Goal: Information Seeking & Learning: Learn about a topic

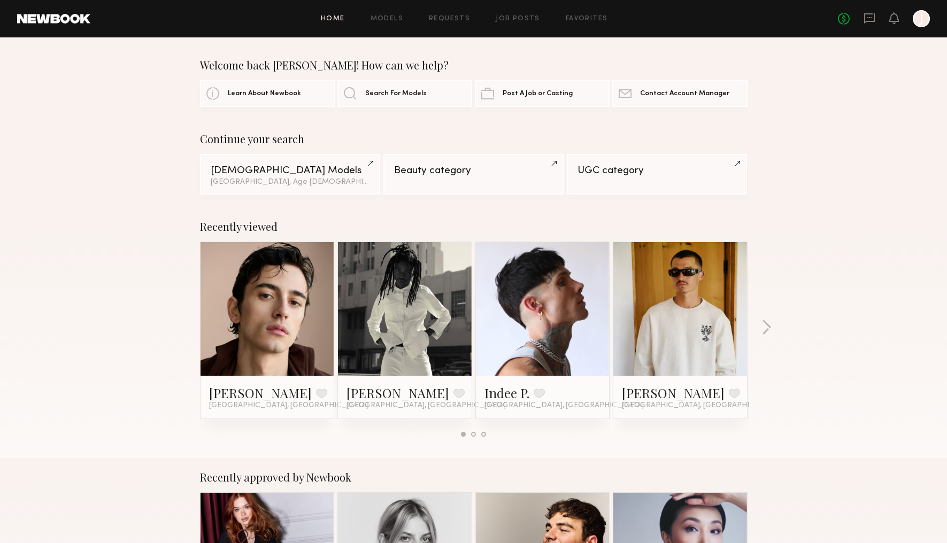
scroll to position [305, 0]
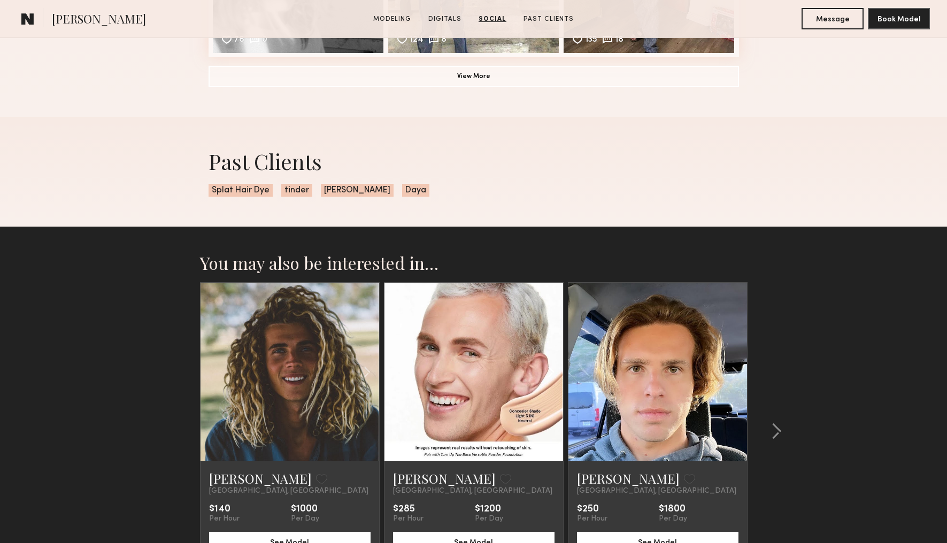
scroll to position [1638, 0]
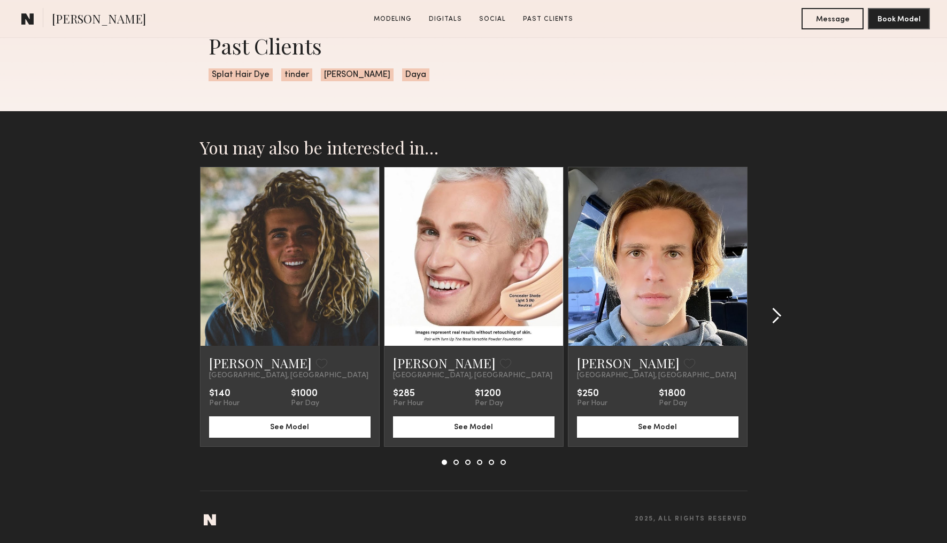
click at [778, 317] on common-icon at bounding box center [776, 315] width 11 height 17
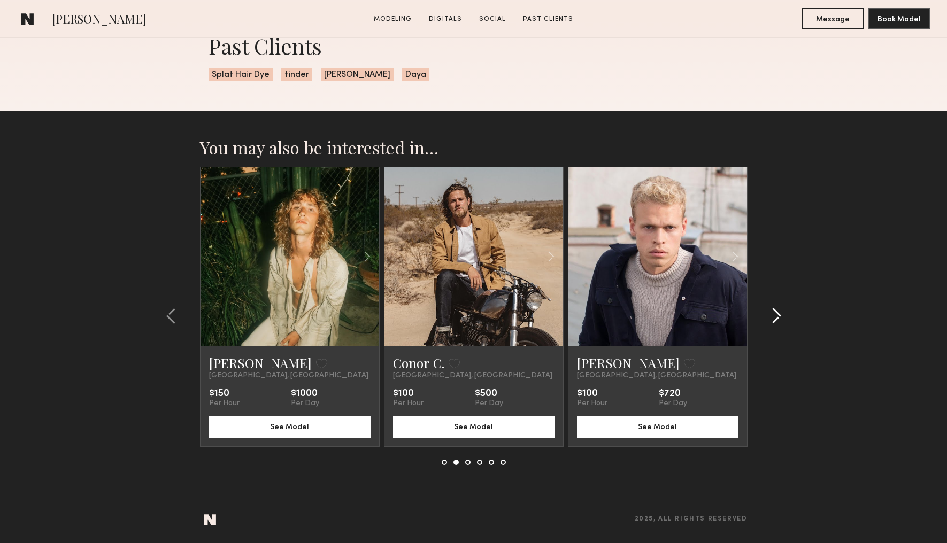
click at [753, 266] on div at bounding box center [772, 316] width 51 height 298
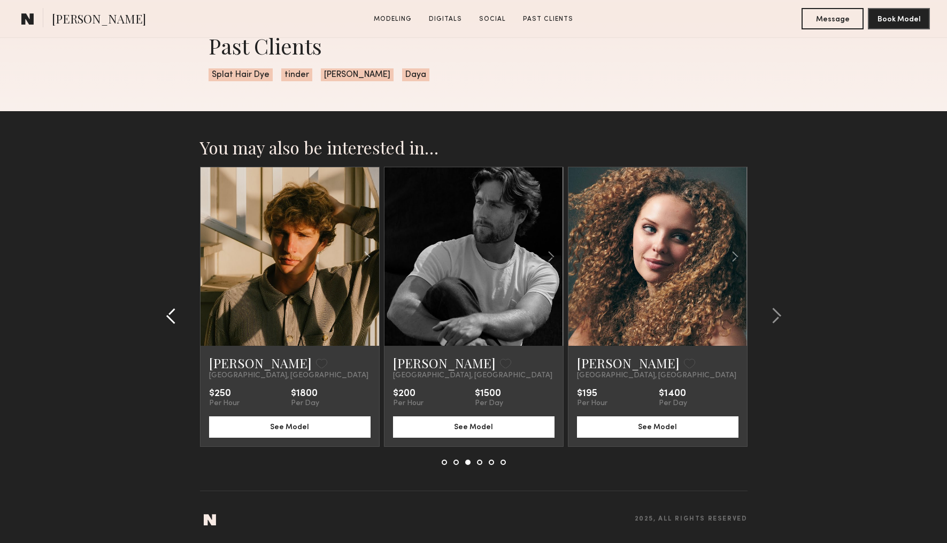
click at [176, 309] on common-icon at bounding box center [171, 315] width 11 height 17
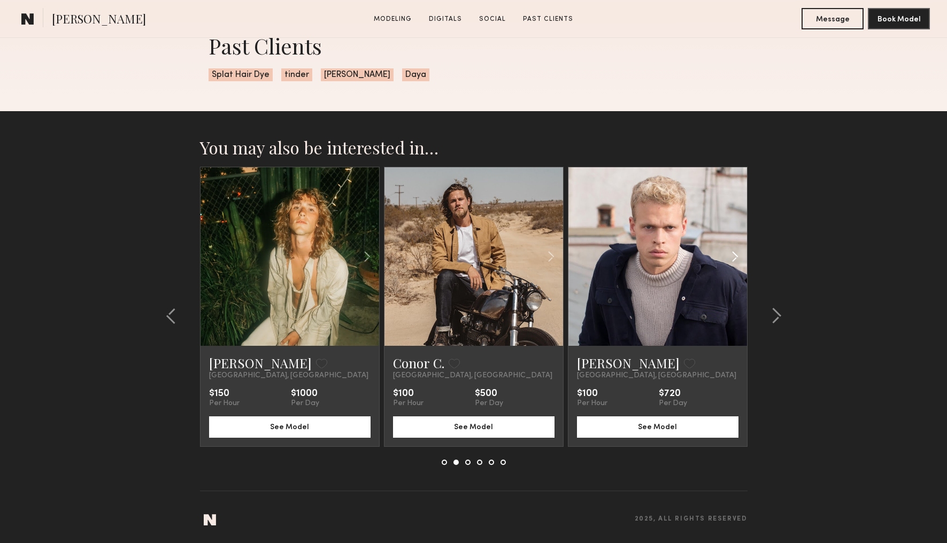
click at [742, 251] on common-icon at bounding box center [735, 256] width 16 height 20
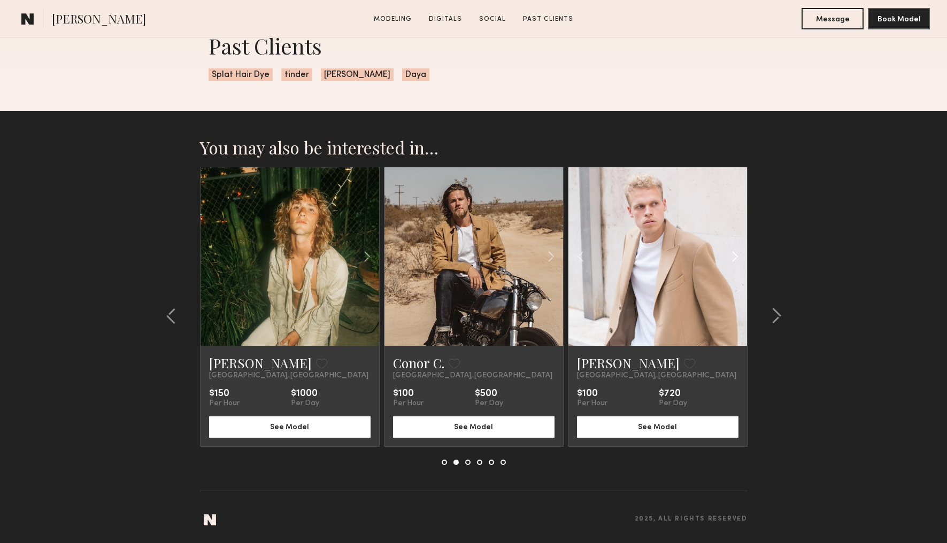
click at [736, 251] on common-icon at bounding box center [735, 256] width 16 height 20
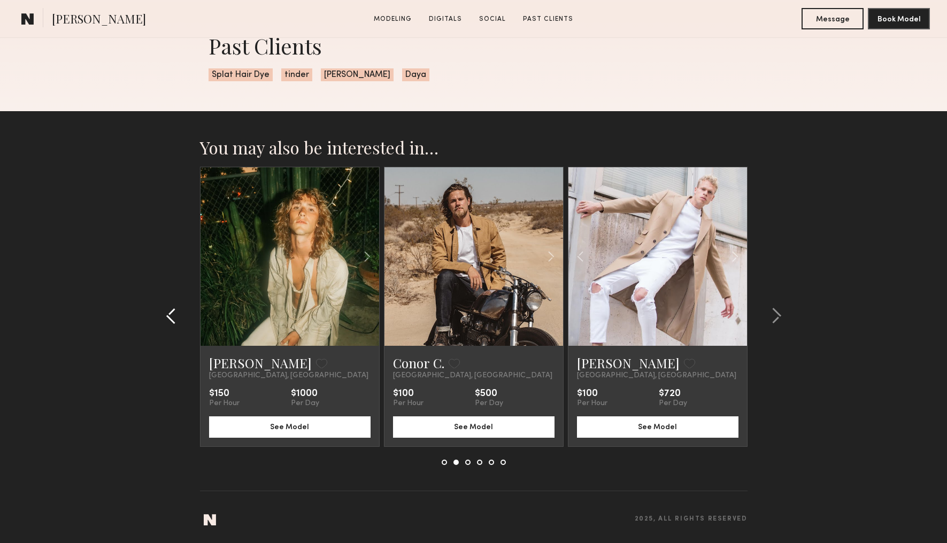
click at [180, 323] on button at bounding box center [174, 315] width 17 height 17
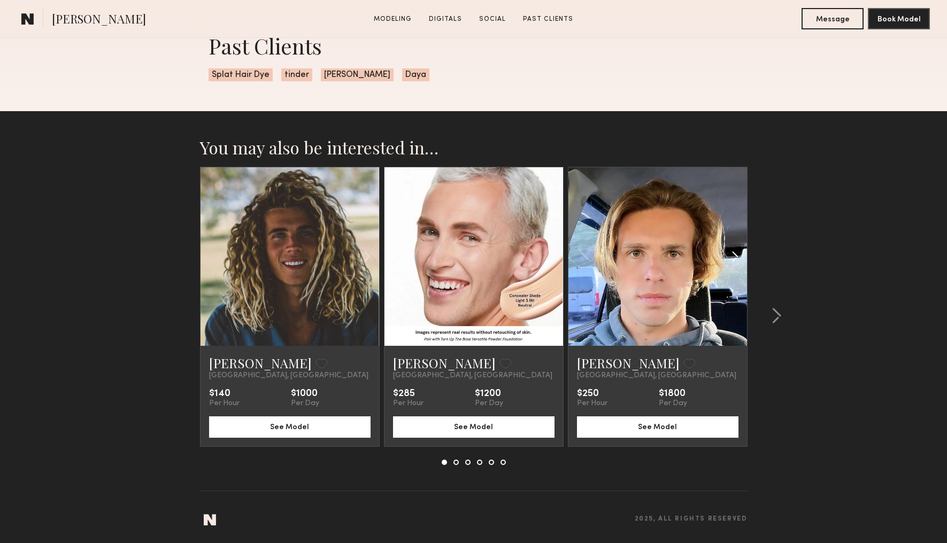
click at [742, 259] on common-icon at bounding box center [735, 256] width 16 height 20
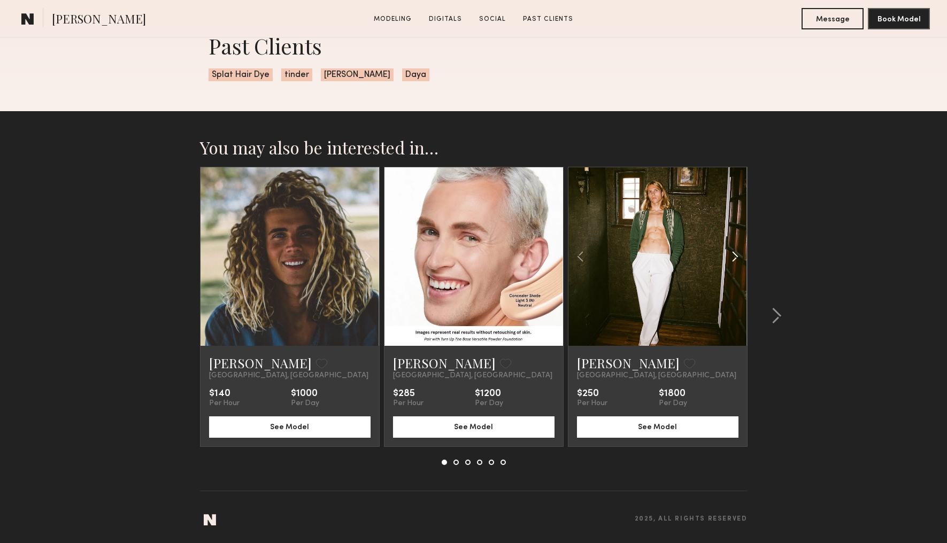
click at [742, 259] on common-icon at bounding box center [735, 256] width 16 height 20
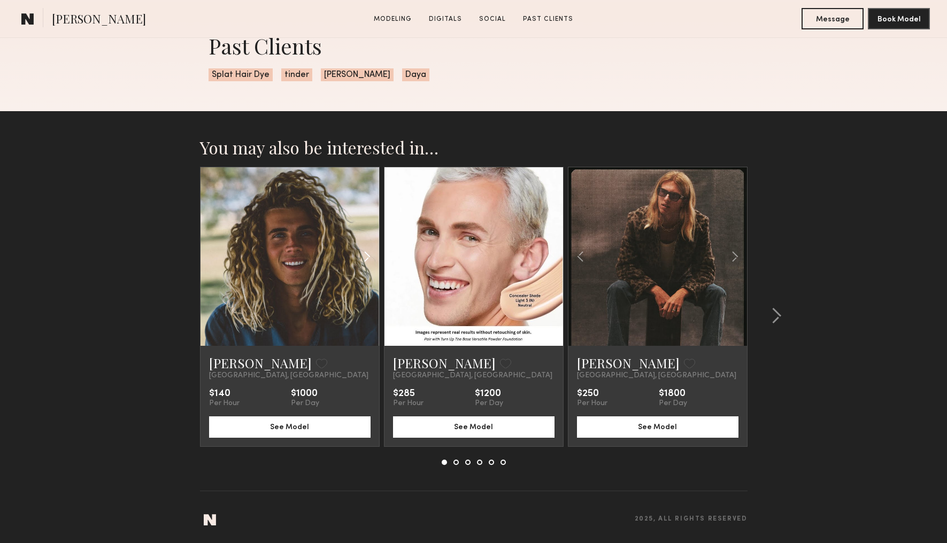
click at [373, 255] on common-icon at bounding box center [367, 256] width 16 height 20
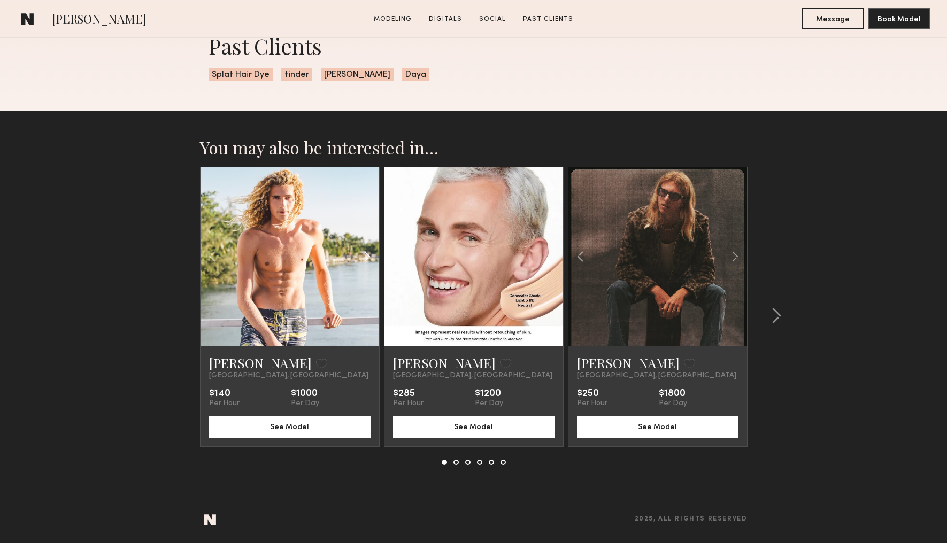
click at [373, 256] on common-icon at bounding box center [367, 256] width 16 height 20
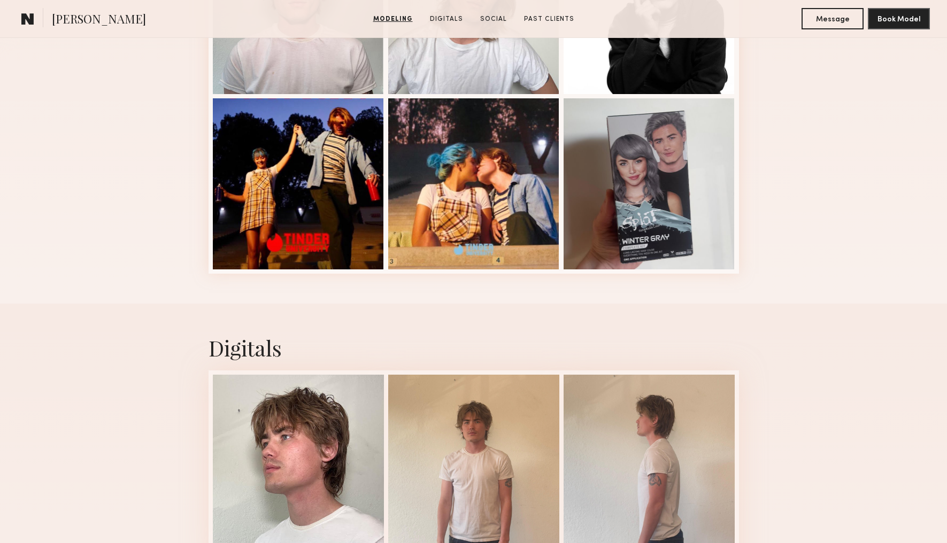
scroll to position [32, 0]
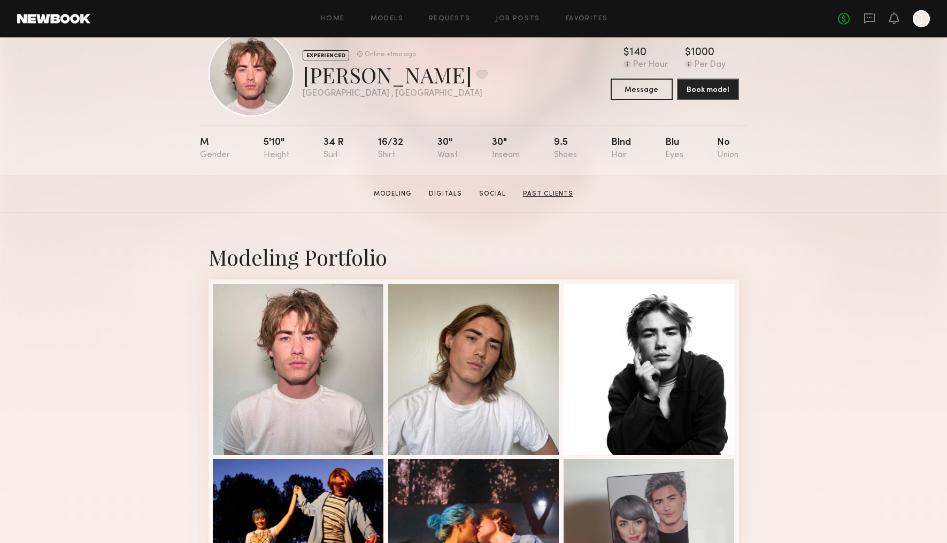
click at [543, 194] on link "Past Clients" at bounding box center [548, 194] width 59 height 10
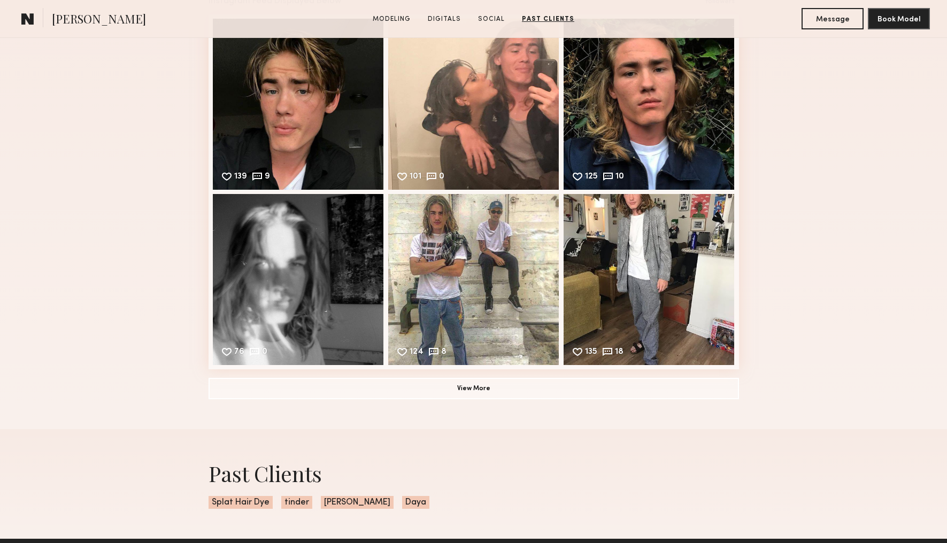
scroll to position [1058, 0]
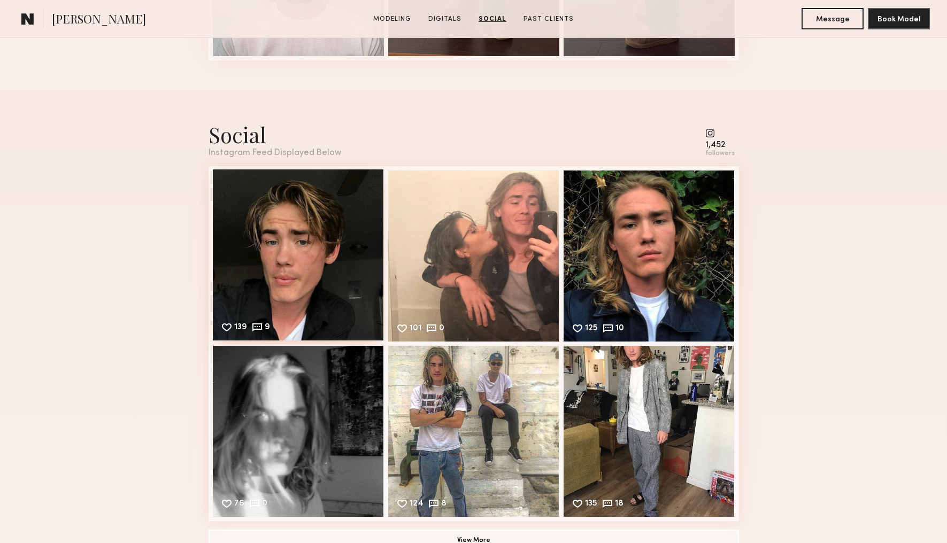
click at [330, 215] on div "139 9 Likes & comments displayed to show model’s engagement" at bounding box center [298, 254] width 171 height 171
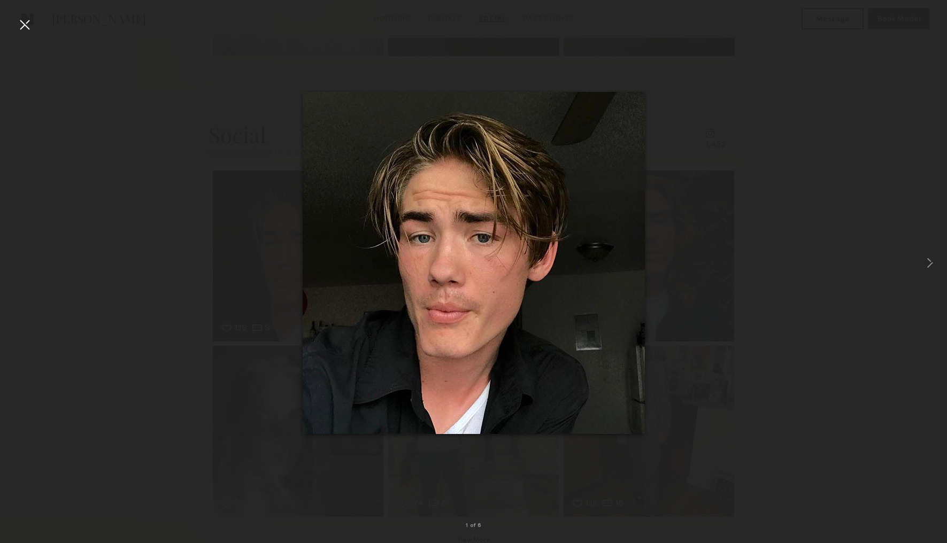
click at [33, 25] on div at bounding box center [24, 24] width 17 height 17
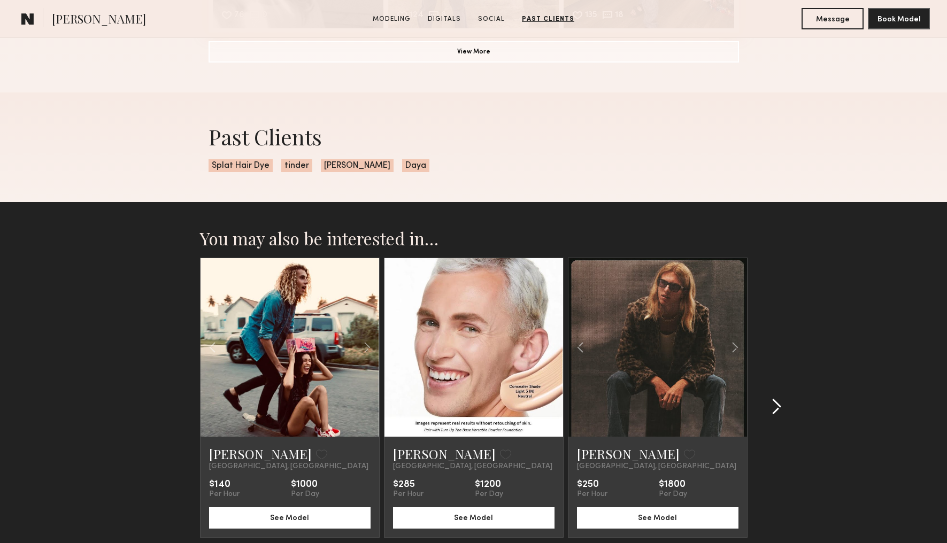
scroll to position [1311, 0]
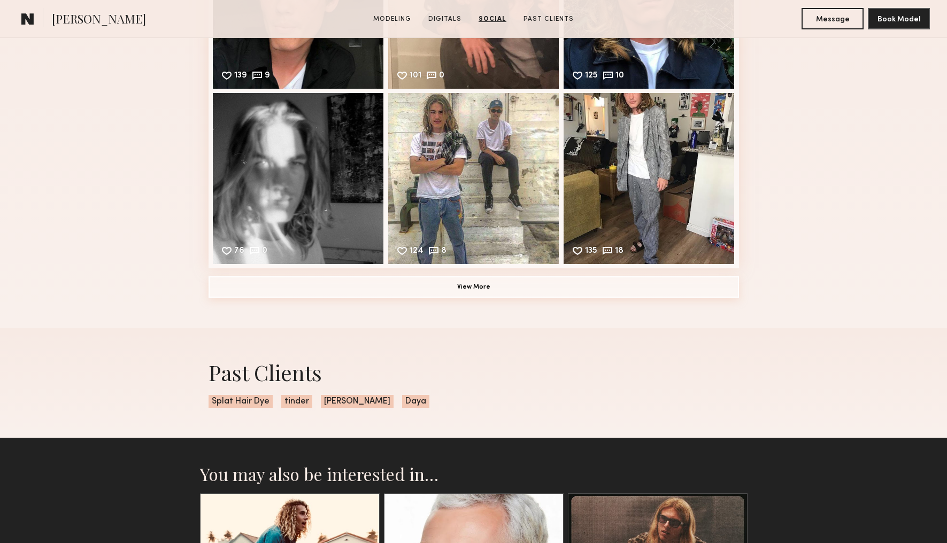
click at [565, 283] on button "View More" at bounding box center [474, 286] width 530 height 21
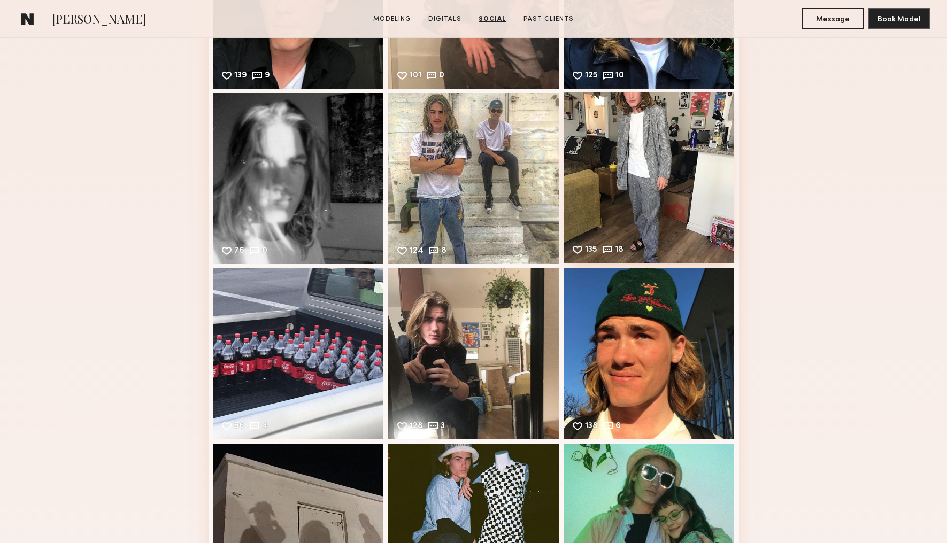
click at [673, 133] on div "135 18 Likes & comments displayed to show model’s engagement" at bounding box center [649, 177] width 171 height 171
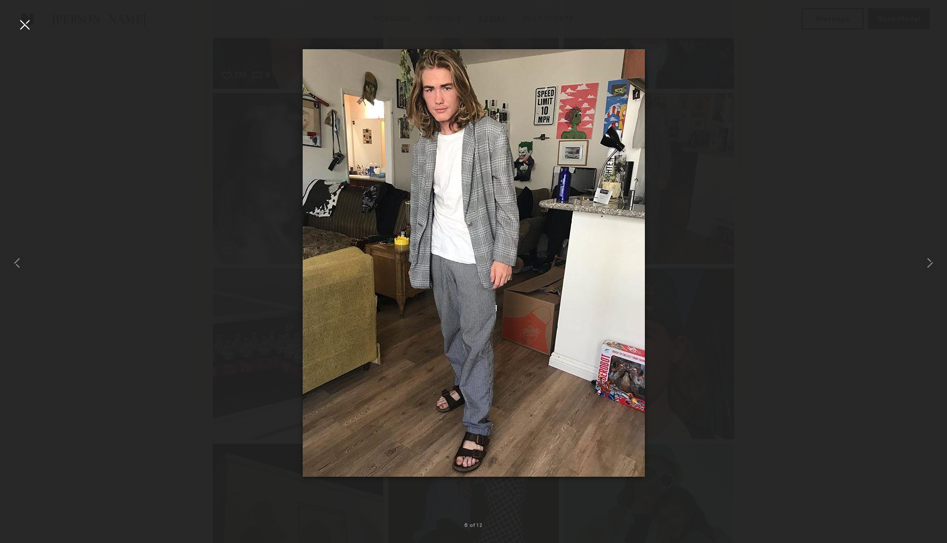
click at [28, 28] on div at bounding box center [24, 24] width 17 height 17
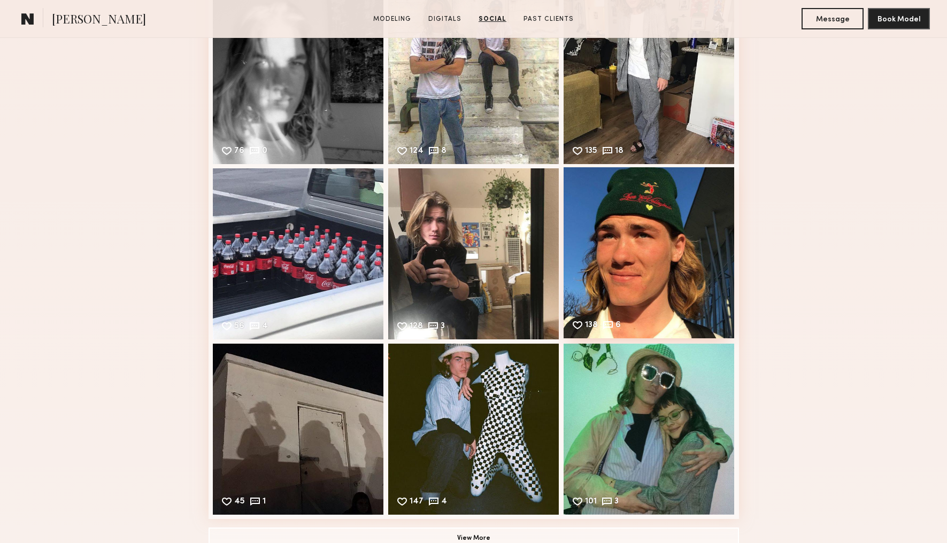
scroll to position [1497, 0]
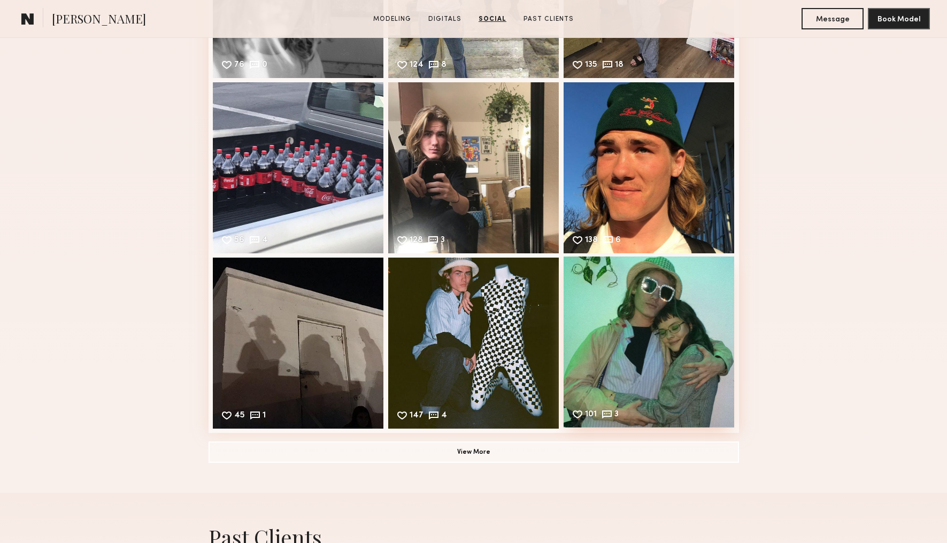
click at [660, 309] on div "101 3 Likes & comments displayed to show model’s engagement" at bounding box center [649, 342] width 171 height 171
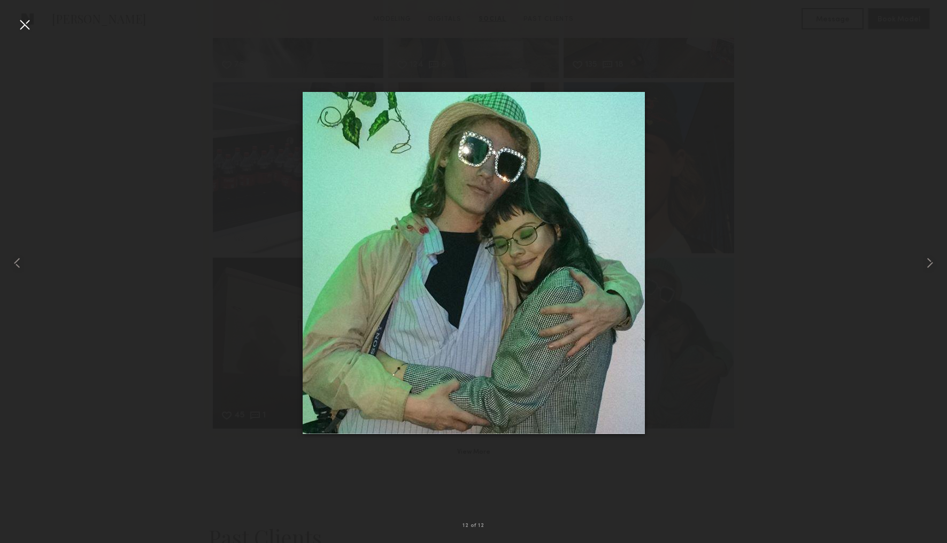
click at [28, 27] on div at bounding box center [24, 24] width 17 height 17
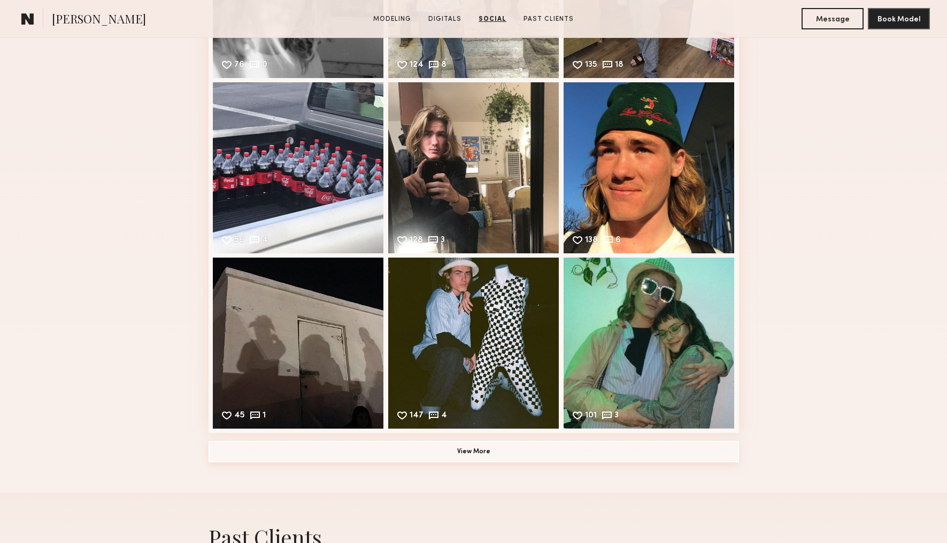
click at [499, 454] on button "View More" at bounding box center [474, 451] width 530 height 21
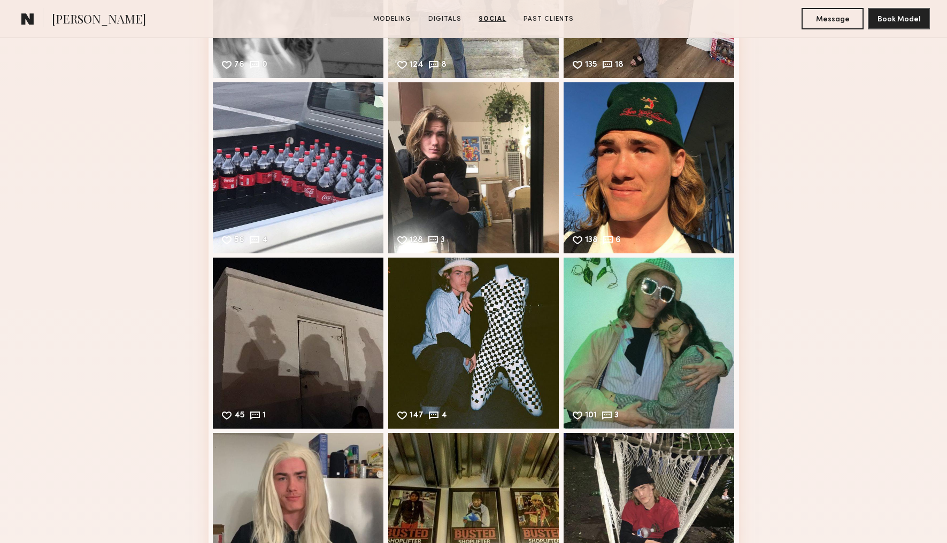
scroll to position [1836, 0]
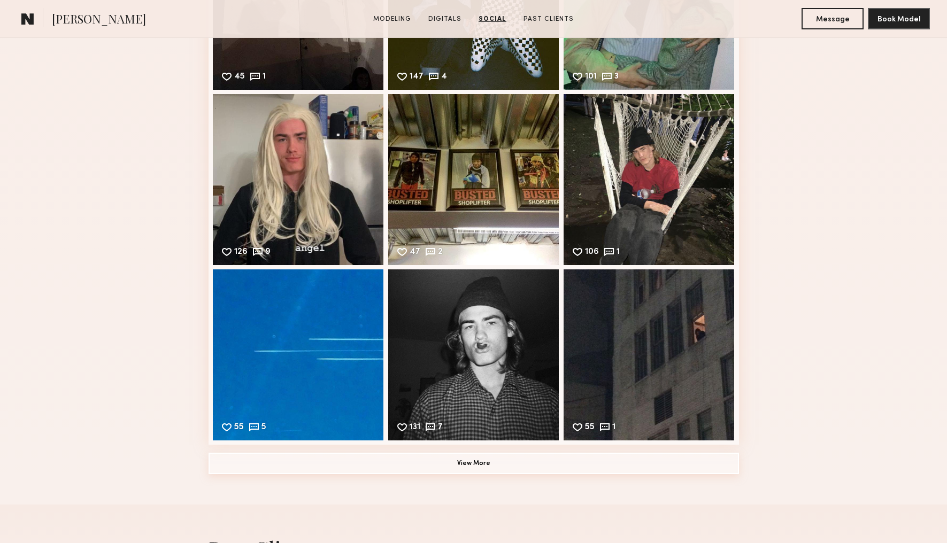
click at [501, 469] on button "View More" at bounding box center [474, 463] width 530 height 21
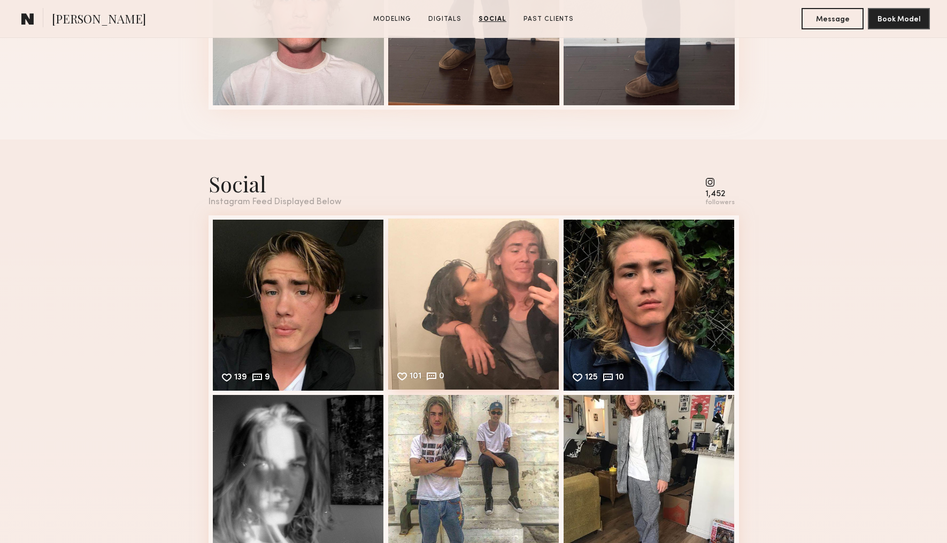
scroll to position [889, 0]
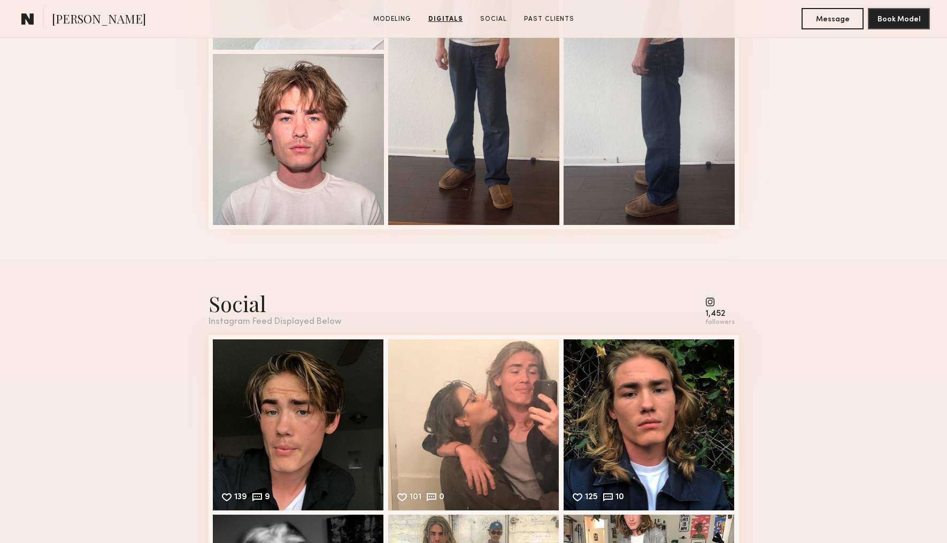
click at [711, 304] on common-icon at bounding box center [719, 302] width 29 height 10
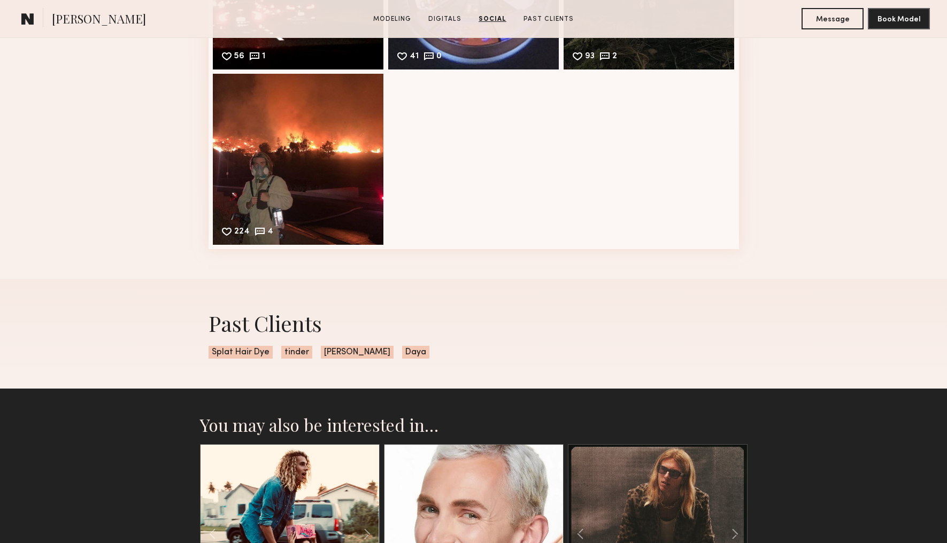
scroll to position [2660, 0]
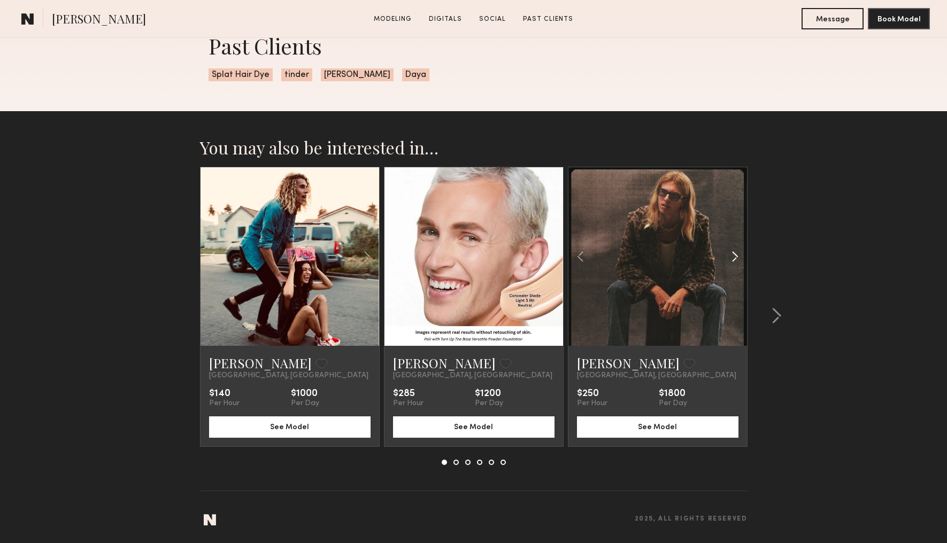
click at [739, 256] on common-icon at bounding box center [735, 256] width 16 height 20
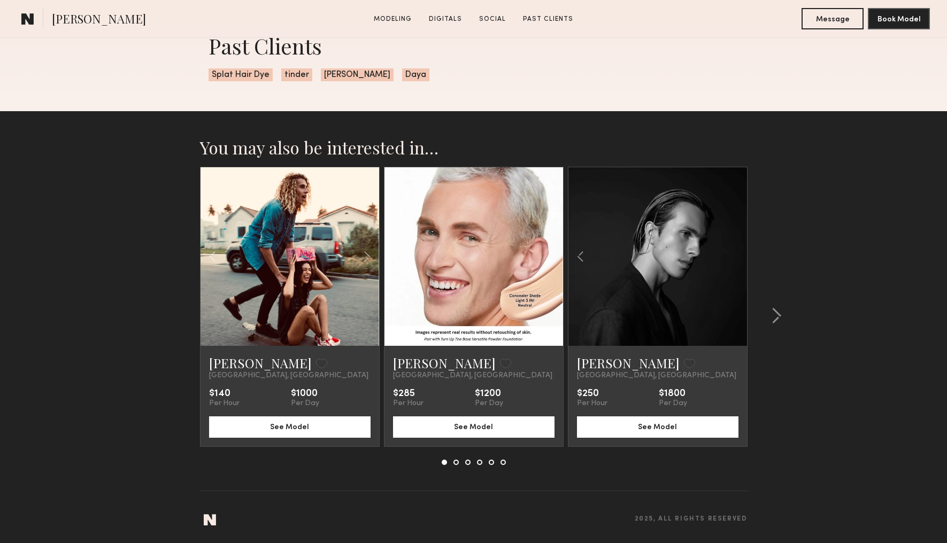
click at [737, 258] on div at bounding box center [657, 256] width 179 height 179
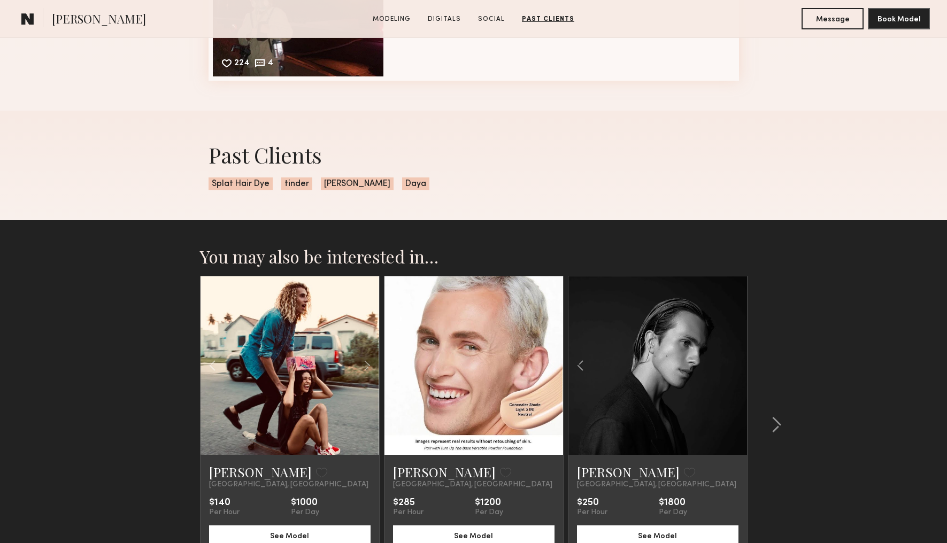
scroll to position [2473, 0]
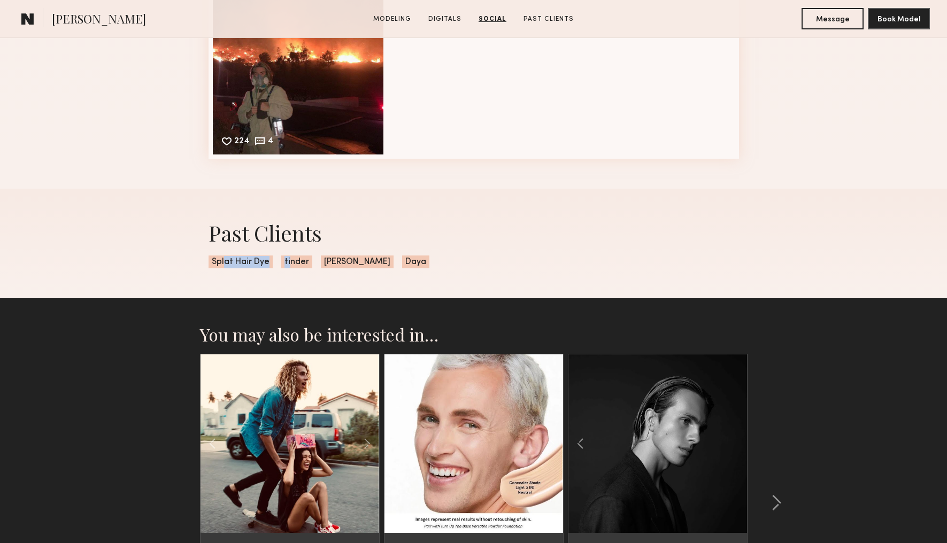
drag, startPoint x: 225, startPoint y: 263, endPoint x: 309, endPoint y: 264, distance: 83.4
click at [290, 264] on div "Past Clients Splat Hair Dye tinder Gia Woods Daya" at bounding box center [474, 244] width 548 height 110
drag, startPoint x: 322, startPoint y: 261, endPoint x: 365, endPoint y: 261, distance: 42.8
click at [365, 261] on span "Gia Woods" at bounding box center [357, 262] width 73 height 13
copy div "Gia Woods"
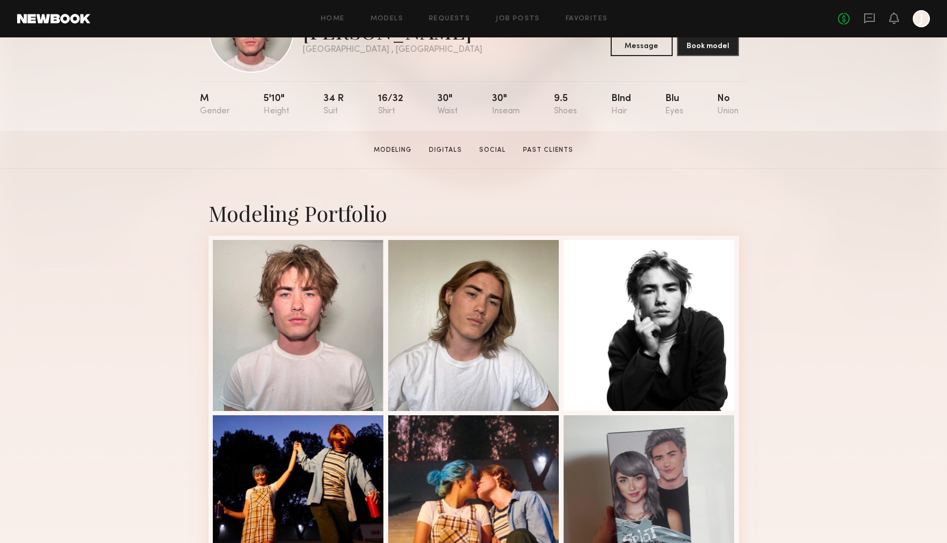
scroll to position [0, 0]
